Goal: Find specific page/section: Find specific page/section

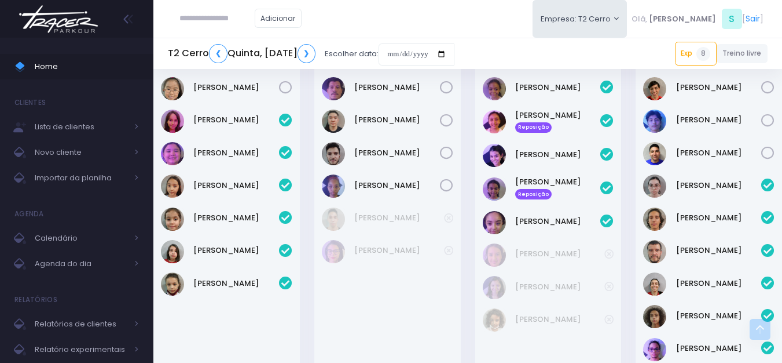
scroll to position [1580, 0]
type input "**********"
click input "submit" at bounding box center [0, 0] width 0 height 0
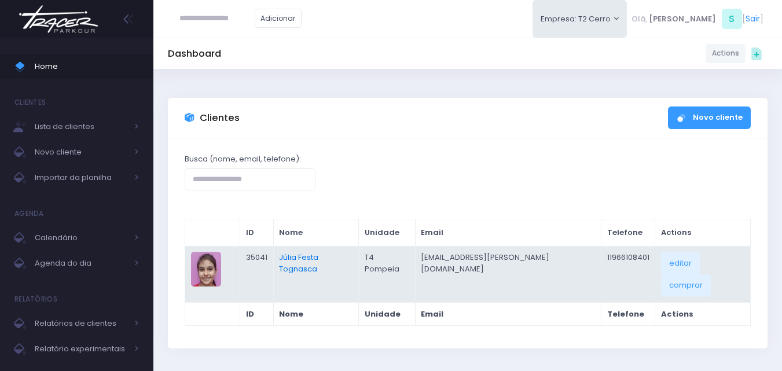
click at [319, 257] on link "Júlia Festa Tognasca" at bounding box center [298, 263] width 39 height 23
